Goal: Find specific page/section: Find specific page/section

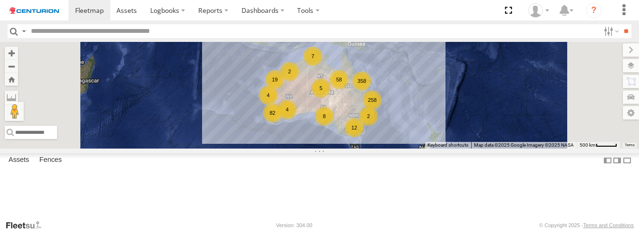
click at [70, 34] on input "text" at bounding box center [313, 31] width 572 height 14
type input "*****"
click at [620, 24] on input "**" at bounding box center [625, 31] width 11 height 14
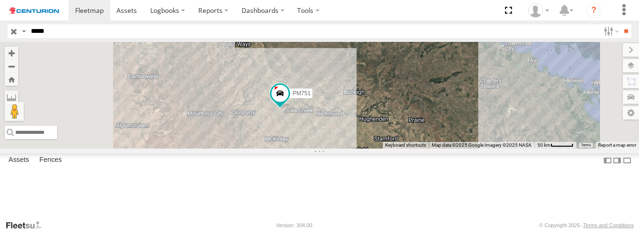
drag, startPoint x: 362, startPoint y: 120, endPoint x: 373, endPoint y: 141, distance: 23.8
click at [373, 141] on div "PM751" at bounding box center [319, 95] width 639 height 106
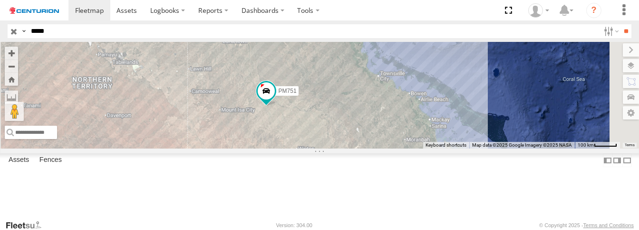
click at [0, 0] on div "PM751 Branch [GEOGRAPHIC_DATA] - [PERSON_NAME] Developmental [GEOGRAPHIC_DATA][…" at bounding box center [0, 0] width 0 height 0
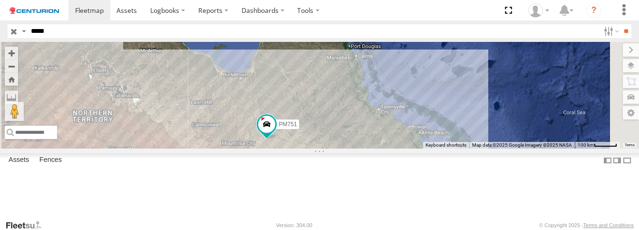
drag, startPoint x: 350, startPoint y: 117, endPoint x: 358, endPoint y: 165, distance: 48.7
click at [358, 148] on div "PM751" at bounding box center [319, 95] width 639 height 106
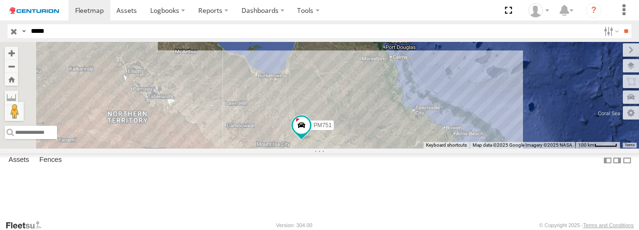
drag, startPoint x: 338, startPoint y: 142, endPoint x: 384, endPoint y: 143, distance: 45.7
click at [384, 143] on div "PM751" at bounding box center [319, 95] width 639 height 106
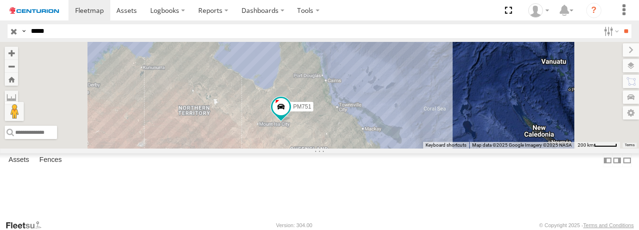
click at [0, 0] on div "PM751 Branch [GEOGRAPHIC_DATA] - [PERSON_NAME] Developmental [GEOGRAPHIC_DATA][…" at bounding box center [0, 0] width 0 height 0
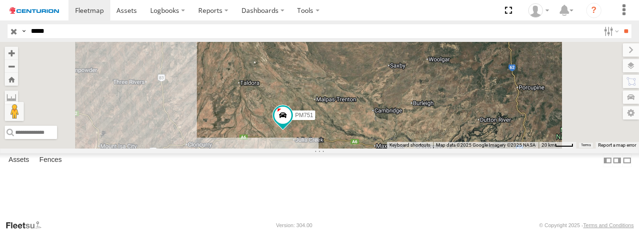
drag, startPoint x: 349, startPoint y: 136, endPoint x: 381, endPoint y: 165, distance: 42.4
click at [381, 148] on div "PM751" at bounding box center [319, 95] width 639 height 106
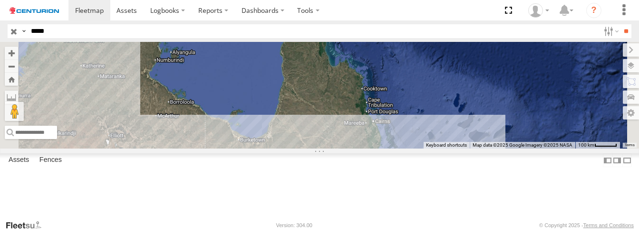
drag, startPoint x: 317, startPoint y: 106, endPoint x: 328, endPoint y: 187, distance: 81.5
click at [328, 148] on div "PM751" at bounding box center [319, 95] width 639 height 106
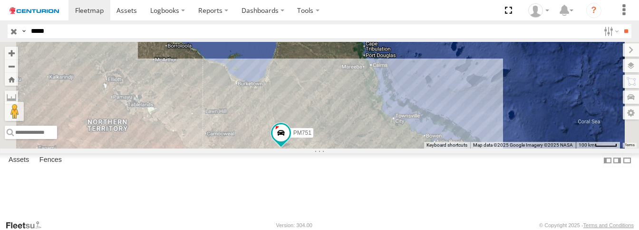
drag, startPoint x: 351, startPoint y: 187, endPoint x: 349, endPoint y: 120, distance: 66.6
click at [349, 120] on div "PM751" at bounding box center [319, 95] width 639 height 106
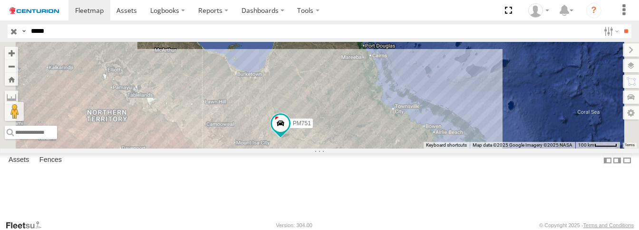
drag, startPoint x: 373, startPoint y: 180, endPoint x: 370, endPoint y: 143, distance: 37.2
click at [370, 143] on div "PM751" at bounding box center [319, 95] width 639 height 106
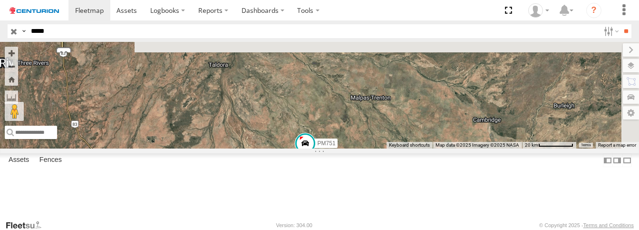
drag, startPoint x: 389, startPoint y: 120, endPoint x: 391, endPoint y: 177, distance: 56.6
click at [391, 148] on div "PM751" at bounding box center [319, 95] width 639 height 106
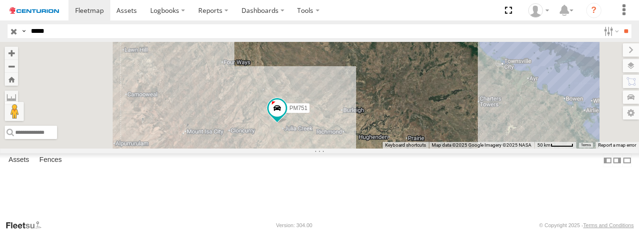
drag, startPoint x: 354, startPoint y: 153, endPoint x: 362, endPoint y: 153, distance: 8.6
click at [362, 148] on div "PM751" at bounding box center [319, 95] width 639 height 106
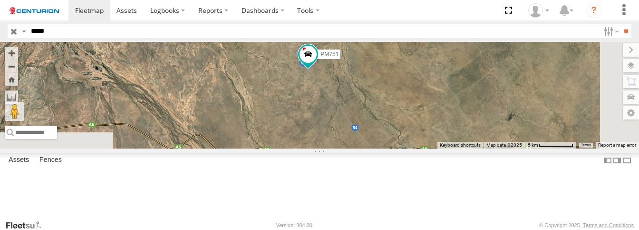
drag, startPoint x: 428, startPoint y: 190, endPoint x: 389, endPoint y: 83, distance: 113.7
click at [389, 83] on div "PM751" at bounding box center [319, 95] width 639 height 106
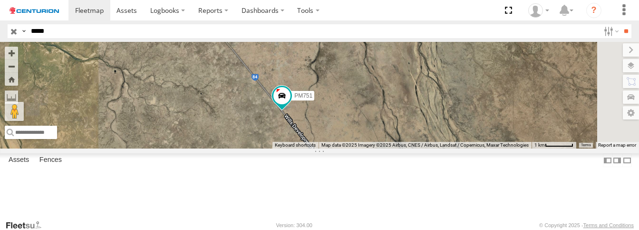
drag, startPoint x: 464, startPoint y: 92, endPoint x: 373, endPoint y: 115, distance: 94.0
click at [373, 115] on div "PM751" at bounding box center [319, 95] width 639 height 106
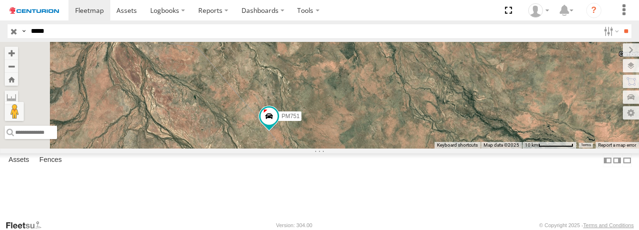
drag, startPoint x: 288, startPoint y: 115, endPoint x: 352, endPoint y: 163, distance: 80.4
click at [352, 148] on div "PM751" at bounding box center [319, 95] width 639 height 106
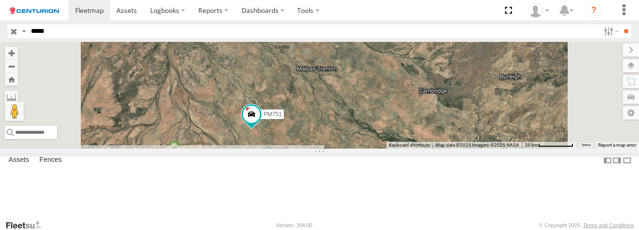
click at [0, 0] on div "PM751 Branch [GEOGRAPHIC_DATA] - [PERSON_NAME] Developmental [GEOGRAPHIC_DATA][…" at bounding box center [0, 0] width 0 height 0
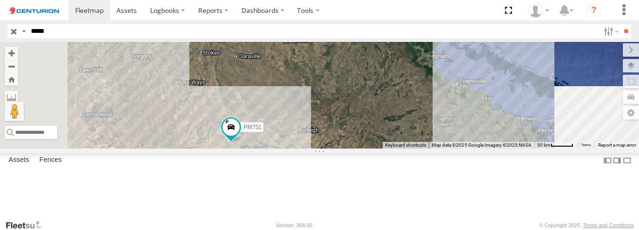
drag, startPoint x: 284, startPoint y: 145, endPoint x: 369, endPoint y: 196, distance: 99.4
click at [369, 148] on div "PM751" at bounding box center [319, 95] width 639 height 106
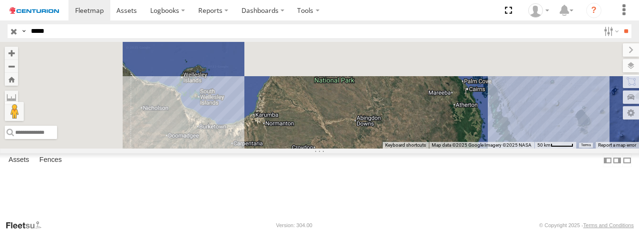
drag, startPoint x: 366, startPoint y: 79, endPoint x: 382, endPoint y: 169, distance: 91.2
click at [382, 148] on div "PM751" at bounding box center [319, 95] width 639 height 106
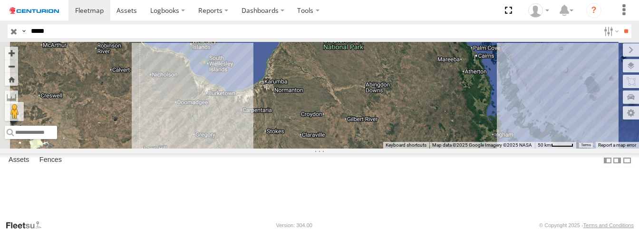
drag, startPoint x: 397, startPoint y: 169, endPoint x: 407, endPoint y: 136, distance: 33.8
click at [407, 136] on div "PM751" at bounding box center [319, 95] width 639 height 106
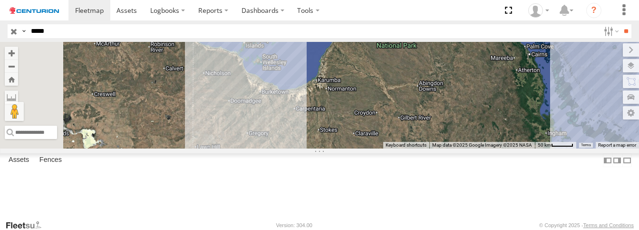
drag, startPoint x: 353, startPoint y: 145, endPoint x: 407, endPoint y: 143, distance: 54.7
click at [407, 143] on div "PM751" at bounding box center [319, 95] width 639 height 106
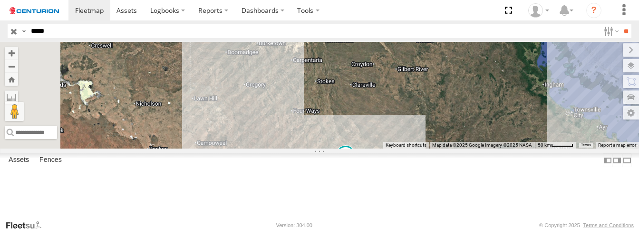
drag, startPoint x: 411, startPoint y: 191, endPoint x: 408, endPoint y: 141, distance: 49.5
click at [408, 141] on div "PM751" at bounding box center [319, 95] width 639 height 106
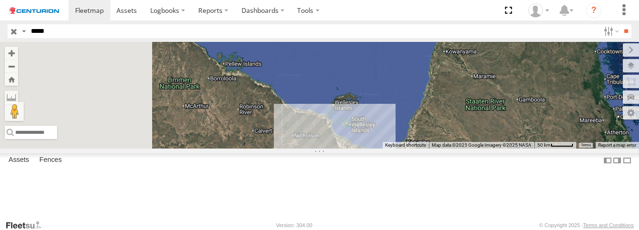
drag, startPoint x: 409, startPoint y: 93, endPoint x: 499, endPoint y: 206, distance: 144.5
click at [499, 148] on div "PM751" at bounding box center [319, 95] width 639 height 106
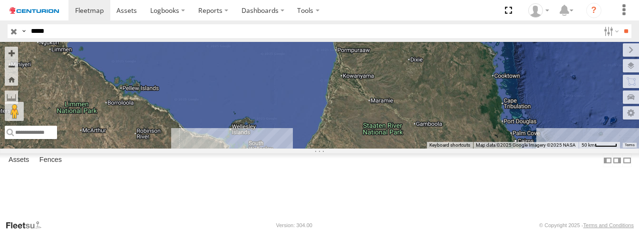
drag, startPoint x: 418, startPoint y: 135, endPoint x: 319, endPoint y: 161, distance: 102.2
click at [319, 148] on div "PM751" at bounding box center [319, 95] width 639 height 106
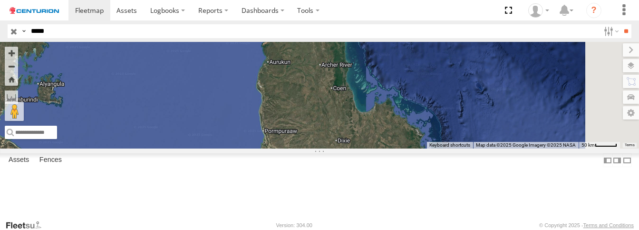
drag, startPoint x: 387, startPoint y: 134, endPoint x: 311, endPoint y: 217, distance: 112.7
click at [311, 148] on div "PM751" at bounding box center [319, 95] width 639 height 106
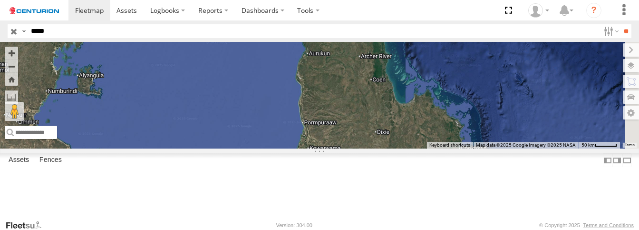
drag, startPoint x: 364, startPoint y: 120, endPoint x: 441, endPoint y: 77, distance: 87.5
click at [441, 77] on div "PM751" at bounding box center [319, 95] width 639 height 106
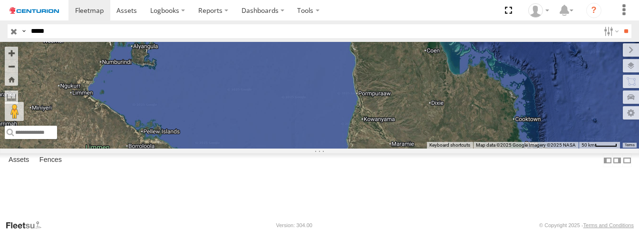
drag, startPoint x: 441, startPoint y: 77, endPoint x: 457, endPoint y: 72, distance: 17.0
click at [457, 72] on div "PM751" at bounding box center [319, 95] width 639 height 106
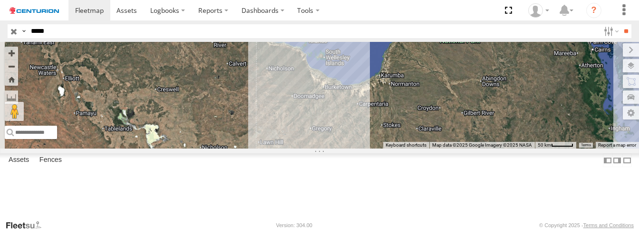
drag, startPoint x: 384, startPoint y: 193, endPoint x: 433, endPoint y: 75, distance: 128.1
click at [433, 75] on div "PM751" at bounding box center [319, 95] width 639 height 106
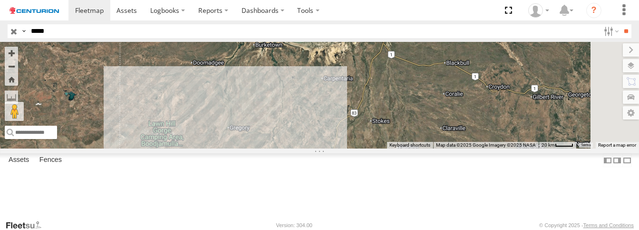
drag, startPoint x: 472, startPoint y: 140, endPoint x: 440, endPoint y: 130, distance: 34.0
click at [440, 130] on div "PM751" at bounding box center [319, 95] width 639 height 106
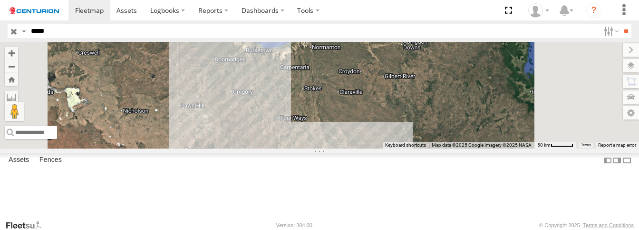
drag, startPoint x: 441, startPoint y: 141, endPoint x: 396, endPoint y: 119, distance: 50.2
click at [396, 119] on div "PM751" at bounding box center [319, 95] width 639 height 106
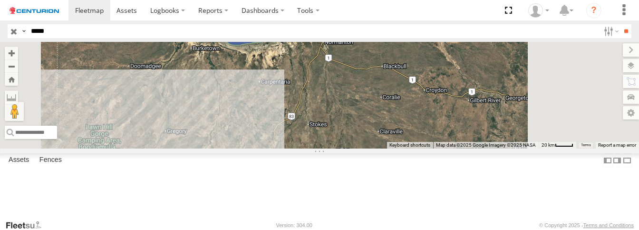
drag, startPoint x: 418, startPoint y: 111, endPoint x: 409, endPoint y: 182, distance: 71.5
click at [409, 148] on div "PM751" at bounding box center [319, 95] width 639 height 106
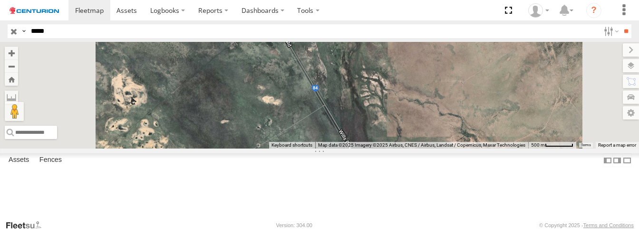
click at [0, 0] on div "PM751 Branch [GEOGRAPHIC_DATA] - [PERSON_NAME] Developmental Rd Taldora -20.079…" at bounding box center [0, 0] width 0 height 0
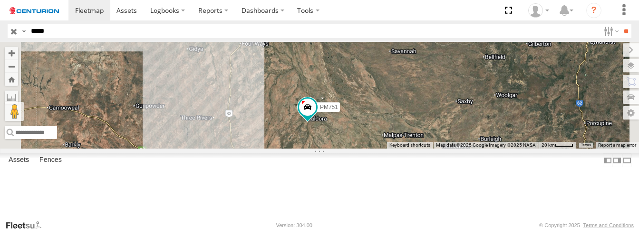
drag, startPoint x: 355, startPoint y: 100, endPoint x: 366, endPoint y: 174, distance: 74.5
click at [366, 148] on div "PM751" at bounding box center [319, 95] width 639 height 106
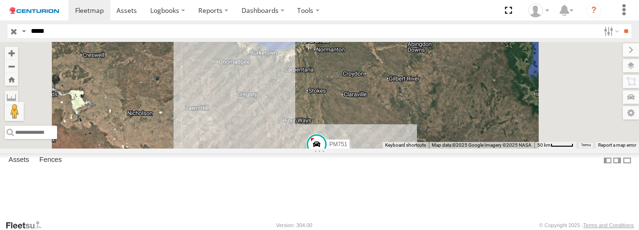
drag, startPoint x: 371, startPoint y: 124, endPoint x: 382, endPoint y: 166, distance: 43.2
click at [382, 148] on div "PM751" at bounding box center [319, 95] width 639 height 106
click at [0, 0] on div "PM751 Branch [GEOGRAPHIC_DATA] - [PERSON_NAME] Developmental Rd Taldora -20.079…" at bounding box center [0, 0] width 0 height 0
